Goal: Task Accomplishment & Management: Use online tool/utility

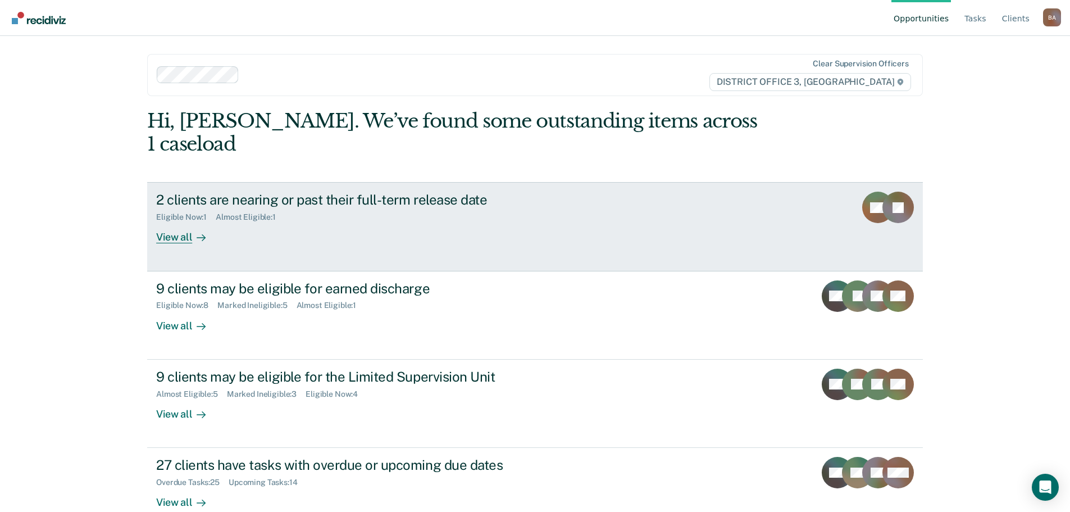
click at [169, 222] on div "View all" at bounding box center [187, 233] width 63 height 22
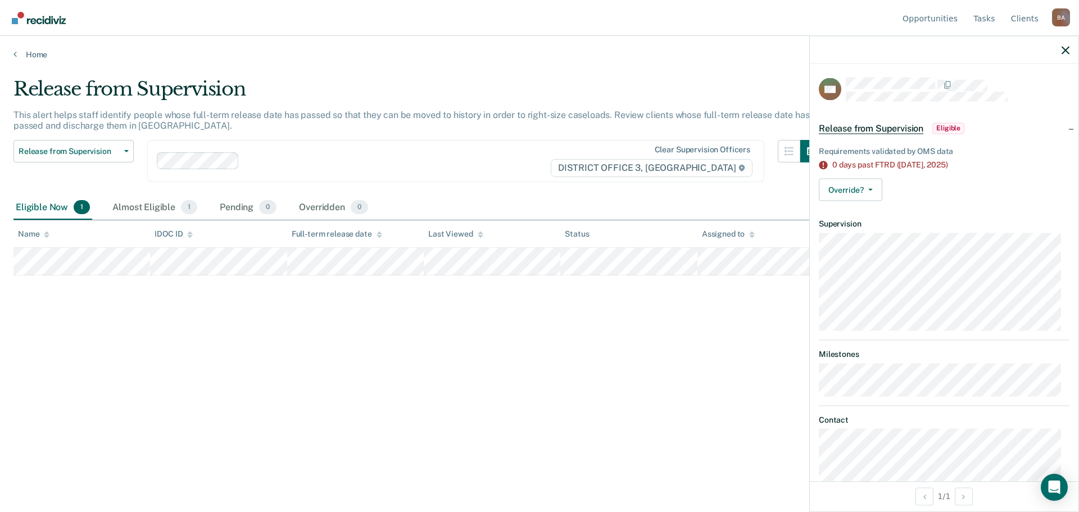
click at [555, 83] on div "Release from Supervision" at bounding box center [417, 94] width 809 height 32
click at [1064, 47] on icon "button" at bounding box center [1065, 50] width 8 height 8
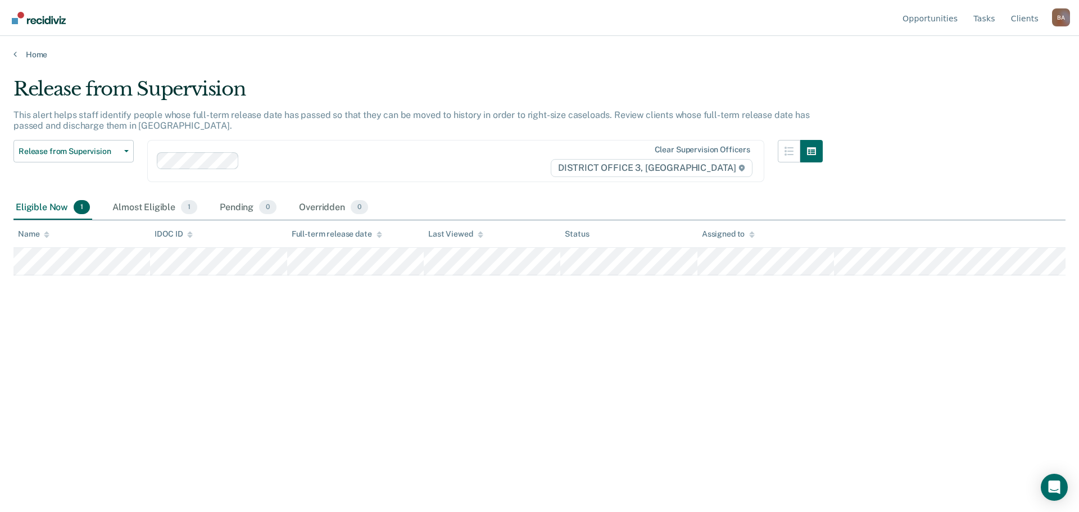
click at [44, 20] on img "Go to Recidiviz Home" at bounding box center [39, 18] width 54 height 12
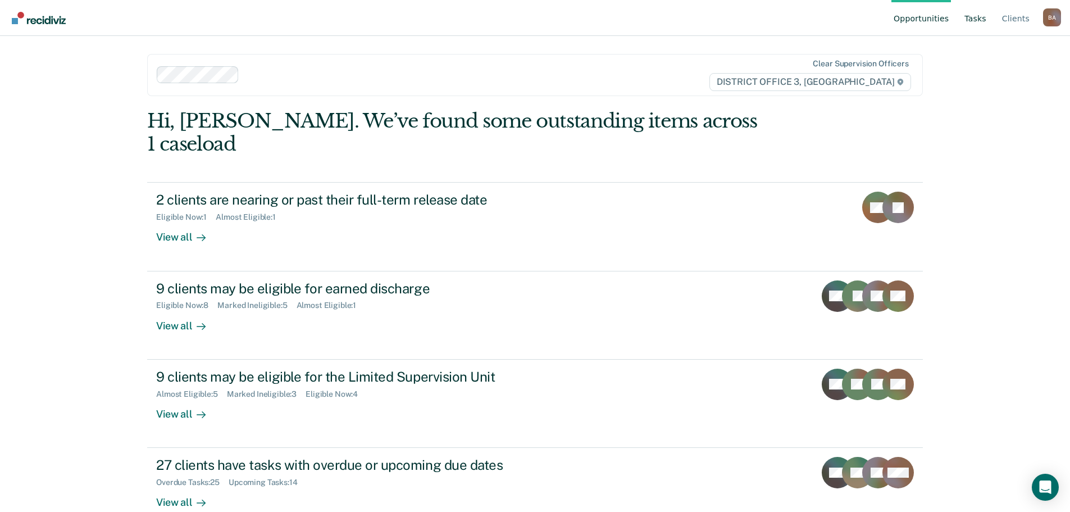
click at [975, 17] on link "Tasks" at bounding box center [976, 18] width 26 height 36
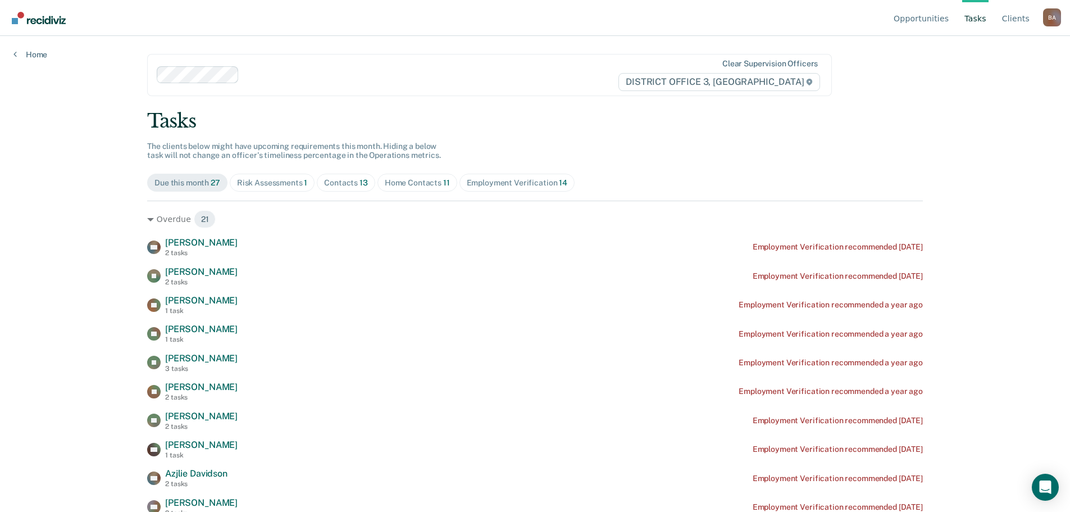
click at [292, 181] on div "Risk Assessments 1" at bounding box center [272, 183] width 71 height 10
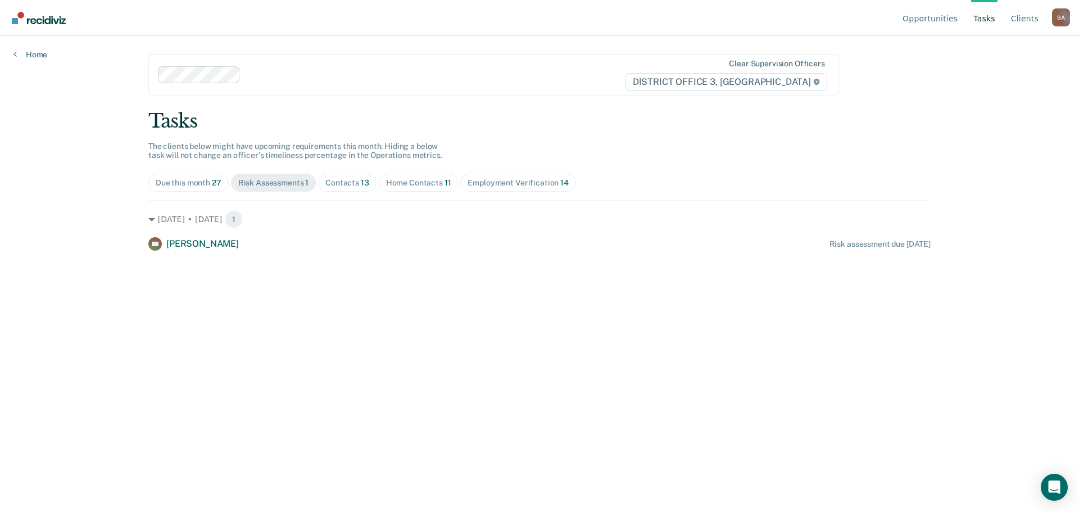
click at [179, 185] on div "Due this month 27" at bounding box center [189, 183] width 66 height 10
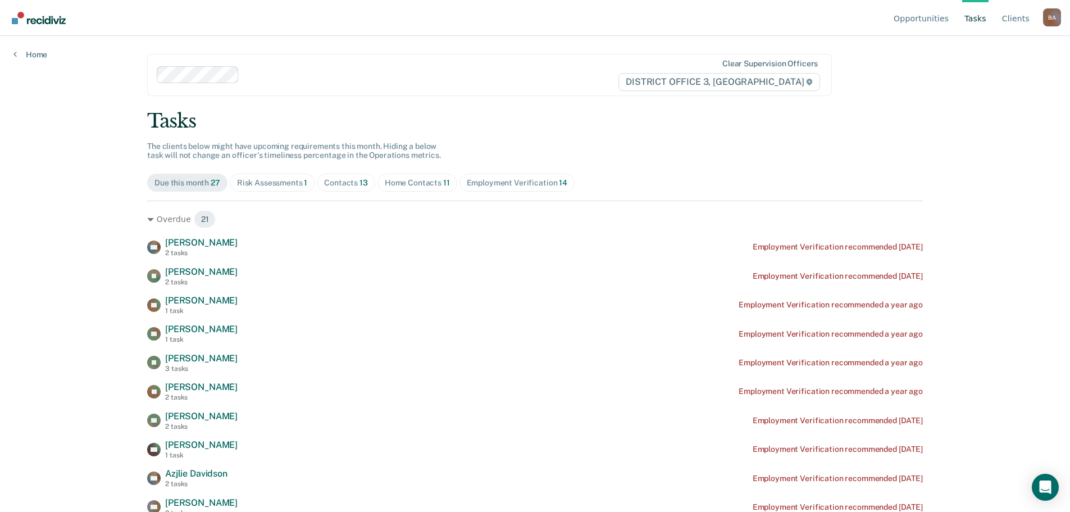
click at [356, 177] on span "Contacts 13" at bounding box center [346, 183] width 58 height 18
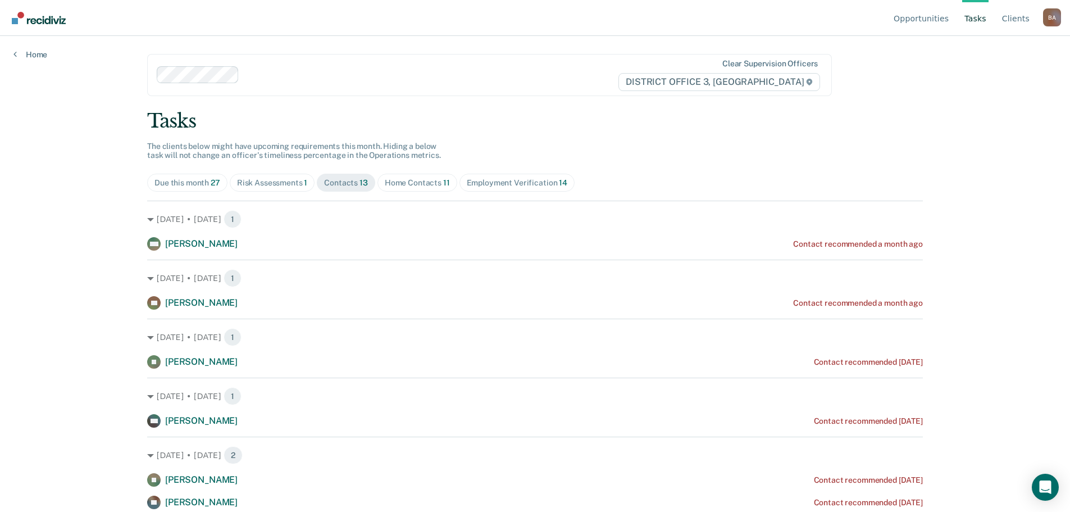
click at [418, 180] on div "Home Contacts 11" at bounding box center [417, 183] width 65 height 10
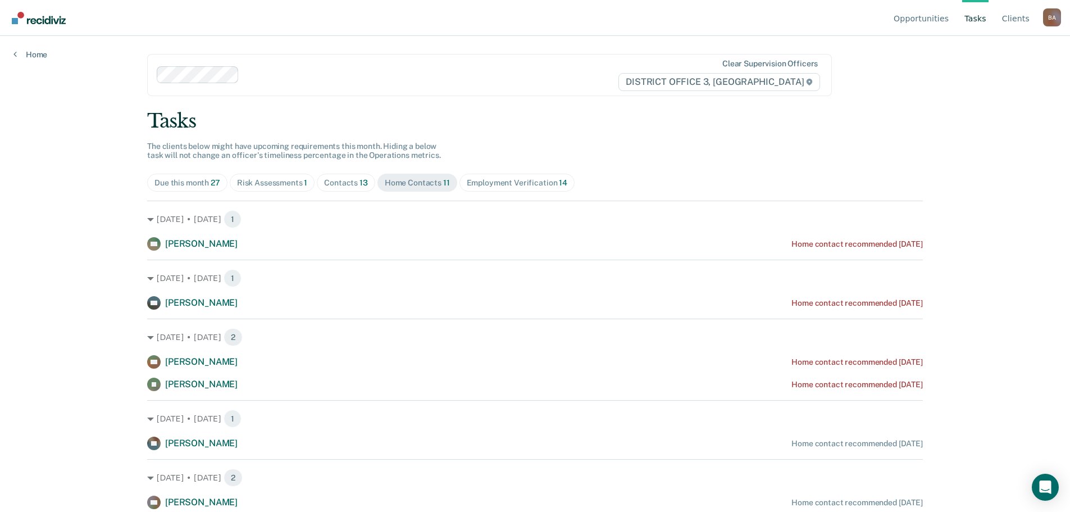
click at [503, 178] on div "Employment Verification 14" at bounding box center [517, 183] width 101 height 10
